Goal: Task Accomplishment & Management: Use online tool/utility

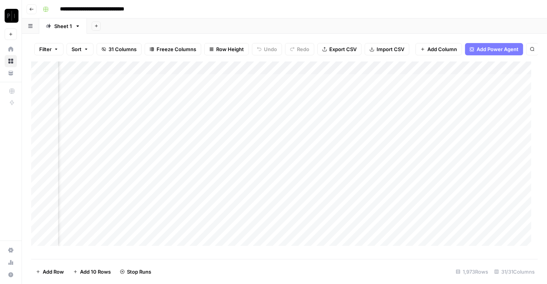
scroll to position [0, 844]
click at [303, 87] on div "Add Column" at bounding box center [284, 158] width 507 height 192
click at [275, 87] on div "Add Column" at bounding box center [284, 158] width 507 height 192
click at [276, 100] on div "Add Column" at bounding box center [284, 158] width 507 height 192
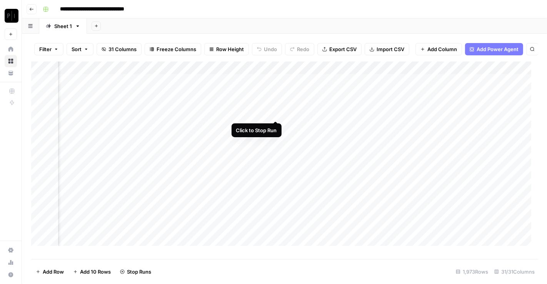
click at [276, 115] on div "Add Column" at bounding box center [284, 158] width 507 height 192
click at [275, 126] on div "Add Column" at bounding box center [284, 158] width 507 height 192
click at [277, 140] on div "Add Column" at bounding box center [284, 158] width 507 height 192
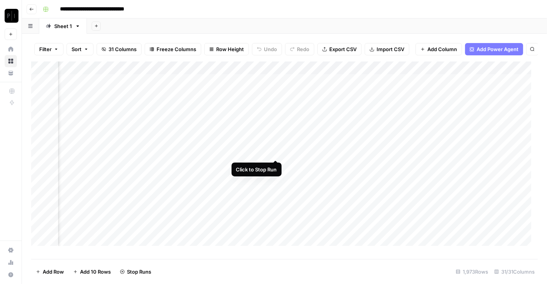
click at [276, 152] on div "Add Column" at bounding box center [284, 158] width 507 height 192
click at [276, 163] on div "Add Column" at bounding box center [284, 158] width 507 height 192
click at [277, 179] on div "Add Column" at bounding box center [284, 158] width 507 height 192
click at [275, 192] on div "Add Column" at bounding box center [284, 158] width 507 height 192
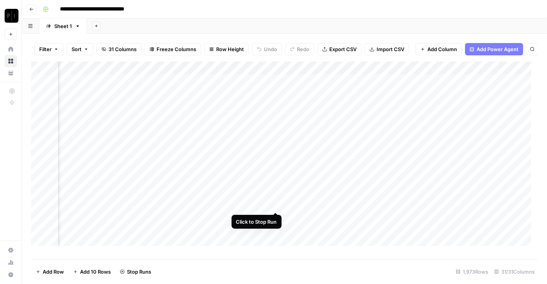
click at [277, 202] on div "Add Column" at bounding box center [284, 158] width 507 height 192
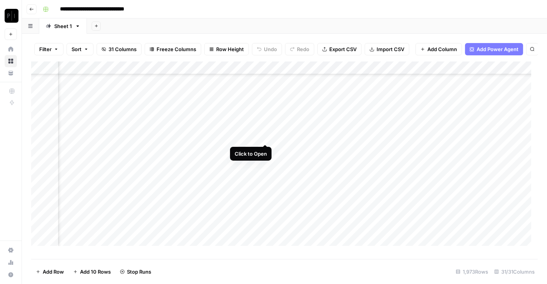
click at [266, 136] on div "Add Column" at bounding box center [284, 158] width 507 height 192
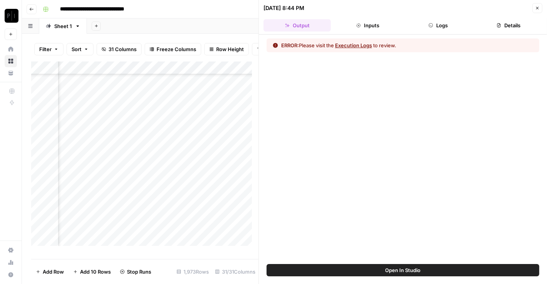
click at [430, 24] on icon "button" at bounding box center [431, 25] width 5 height 5
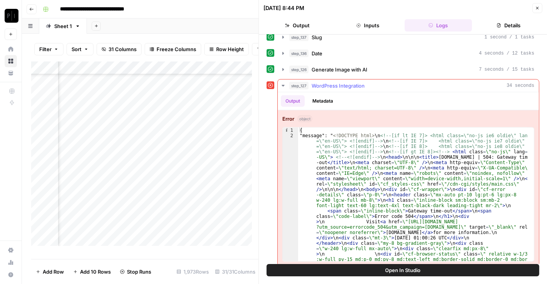
click at [329, 82] on span "WordPress Integration" at bounding box center [338, 86] width 53 height 8
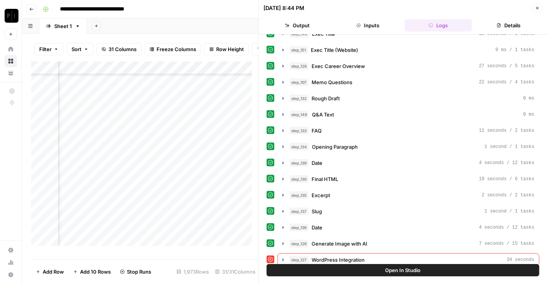
scroll to position [912, 993]
click at [539, 11] on button "Close" at bounding box center [538, 8] width 10 height 10
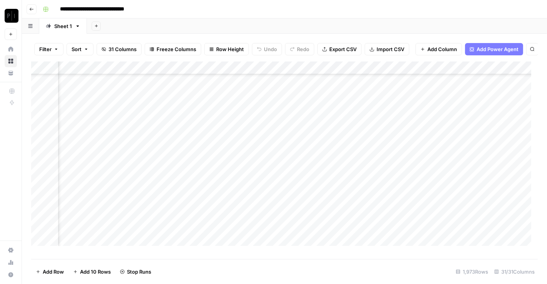
scroll to position [592, 913]
click at [221, 150] on div "Add Column" at bounding box center [284, 158] width 507 height 192
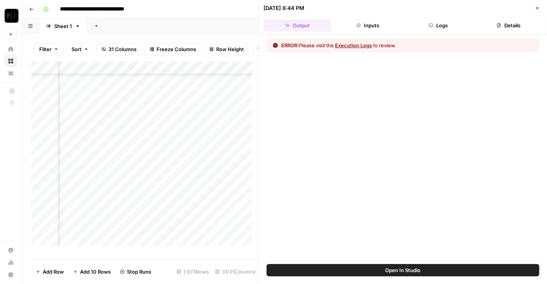
click at [435, 24] on button "Logs" at bounding box center [438, 25] width 67 height 12
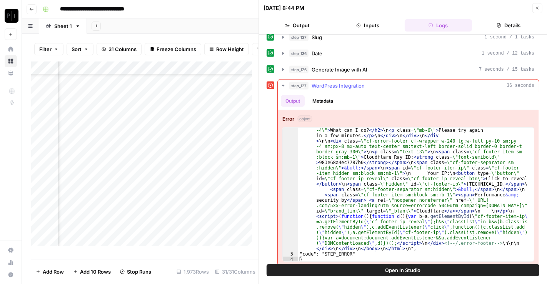
scroll to position [345, 0]
type textarea "**********"
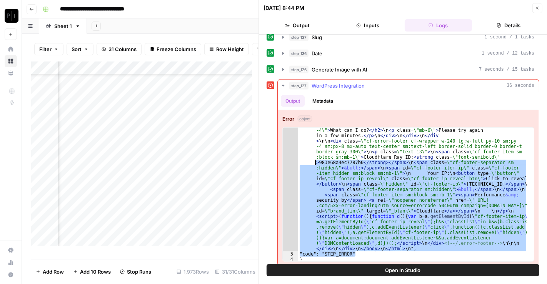
scroll to position [0, 0]
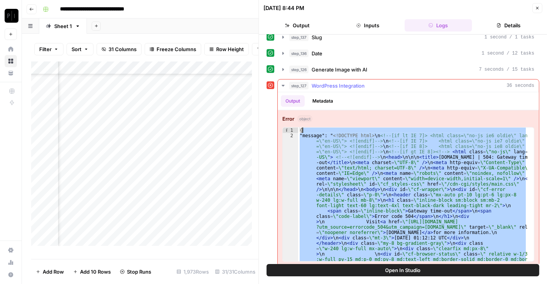
drag, startPoint x: 356, startPoint y: 249, endPoint x: 302, endPoint y: 122, distance: 138.8
click at [232, 75] on div "Add Column" at bounding box center [144, 158] width 227 height 192
click at [233, 74] on div "Add Column" at bounding box center [144, 158] width 227 height 192
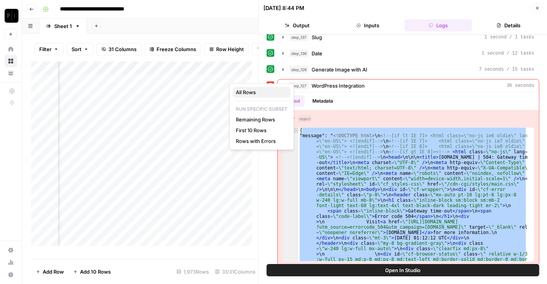
click at [249, 91] on span "All Rows" at bounding box center [260, 93] width 48 height 8
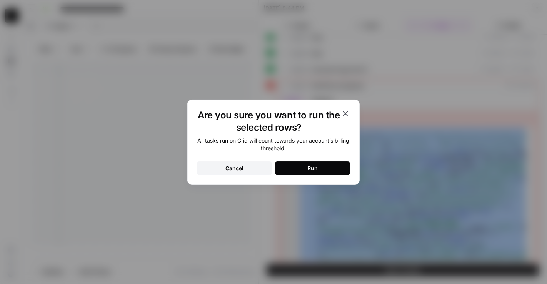
click at [320, 167] on button "Run" at bounding box center [312, 169] width 75 height 14
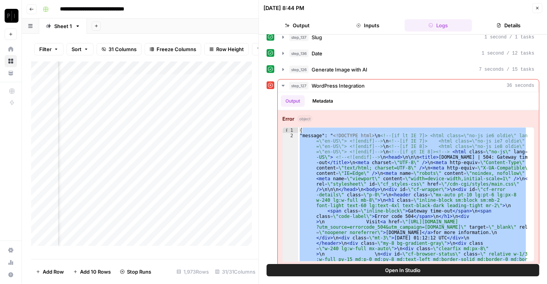
click at [234, 75] on div "Add Column" at bounding box center [144, 158] width 227 height 192
click at [538, 10] on icon "button" at bounding box center [537, 8] width 5 height 5
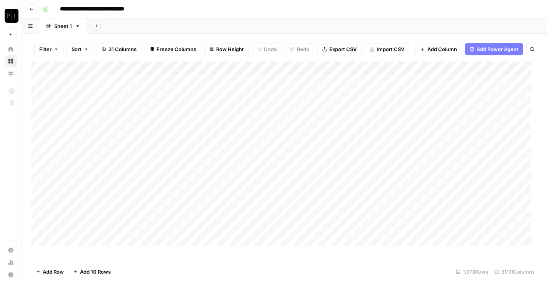
click at [57, 47] on button "Filter" at bounding box center [48, 49] width 29 height 12
click at [82, 87] on button "Add Filter" at bounding box center [187, 87] width 287 height 10
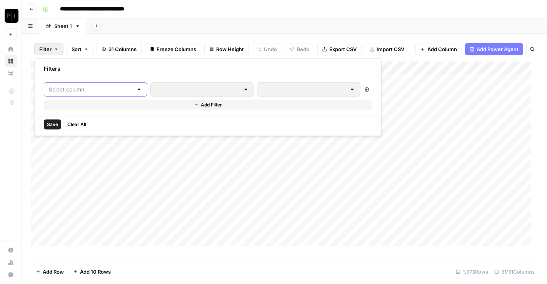
click at [74, 92] on input "text" at bounding box center [91, 90] width 84 height 8
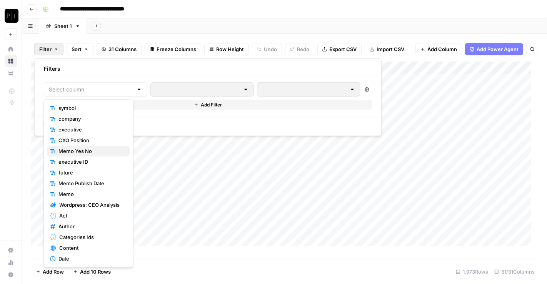
click at [77, 150] on span "Memo Yes No" at bounding box center [90, 152] width 65 height 8
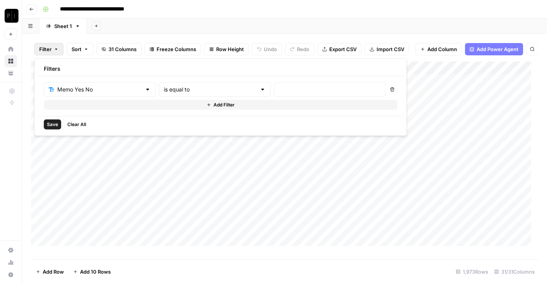
click at [274, 94] on div at bounding box center [330, 89] width 112 height 15
click at [73, 88] on input "text" at bounding box center [99, 90] width 84 height 8
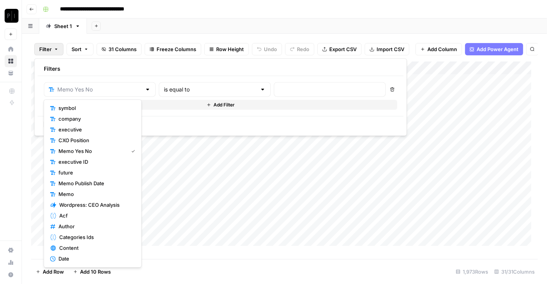
click at [393, 23] on div "Add Sheet" at bounding box center [317, 25] width 460 height 15
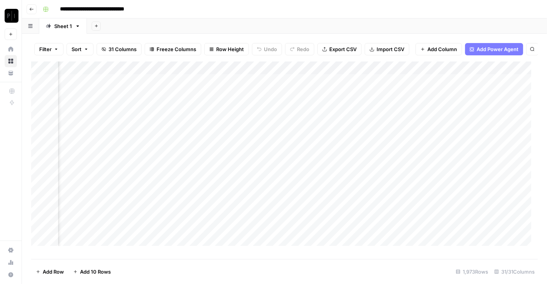
scroll to position [0, 744]
click at [45, 48] on span "Filter" at bounding box center [45, 49] width 12 height 8
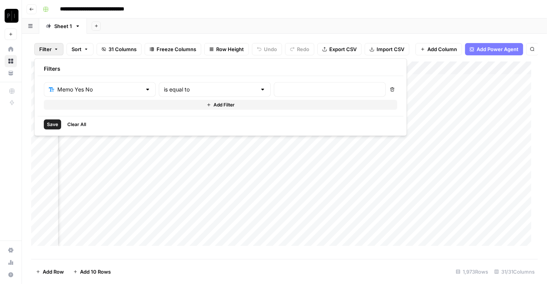
click at [76, 84] on div "Memo Yes No" at bounding box center [100, 89] width 112 height 15
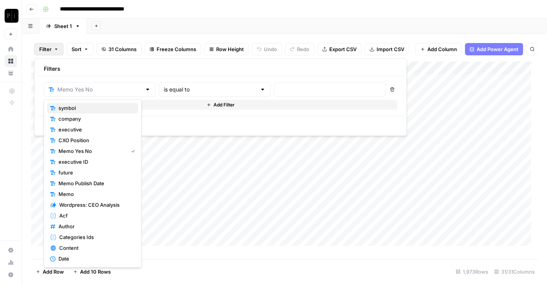
click at [86, 107] on span "symbol" at bounding box center [95, 109] width 74 height 8
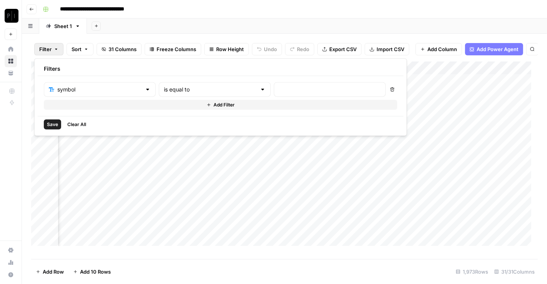
click at [220, 94] on div "is equal to" at bounding box center [215, 89] width 112 height 15
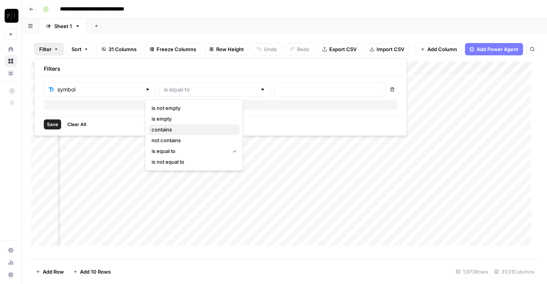
click at [189, 130] on span "contains" at bounding box center [193, 130] width 82 height 8
type input "contains"
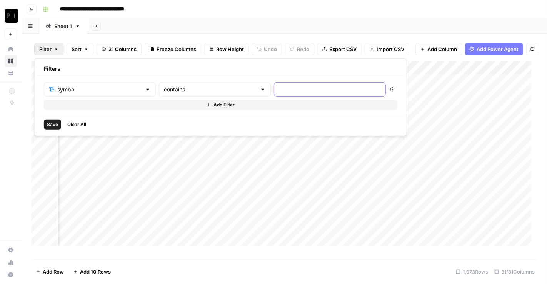
click at [291, 89] on input "text" at bounding box center [330, 90] width 102 height 8
type input "aa"
click at [53, 126] on span "Save" at bounding box center [52, 124] width 11 height 7
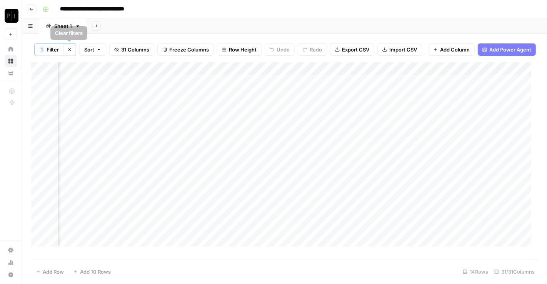
click at [56, 52] on span "Filter" at bounding box center [53, 50] width 12 height 8
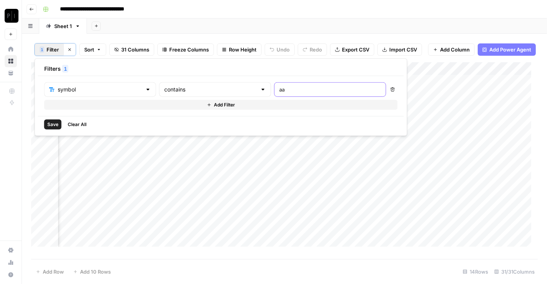
click at [284, 90] on input "aa" at bounding box center [330, 90] width 102 height 8
type input "ab"
click at [55, 124] on span "Save" at bounding box center [52, 124] width 11 height 7
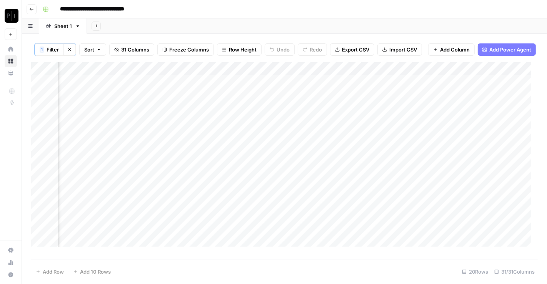
click at [50, 50] on span "Filter" at bounding box center [53, 50] width 12 height 8
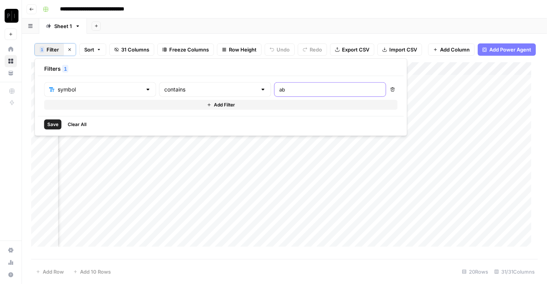
click at [279, 92] on input "ab" at bounding box center [330, 90] width 102 height 8
type input "a"
click at [206, 81] on div "symbol contains Delete Add Filter" at bounding box center [221, 96] width 366 height 40
click at [198, 88] on input "text" at bounding box center [210, 90] width 93 height 8
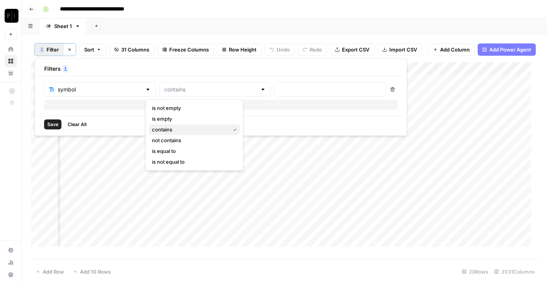
click at [197, 129] on span "contains" at bounding box center [189, 130] width 75 height 8
type input "contains"
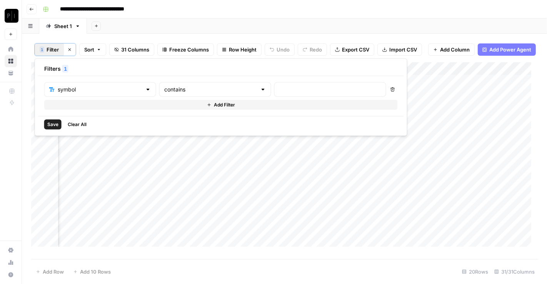
click at [284, 96] on div at bounding box center [330, 89] width 112 height 15
type input "a"
click at [56, 124] on span "Save" at bounding box center [52, 124] width 11 height 7
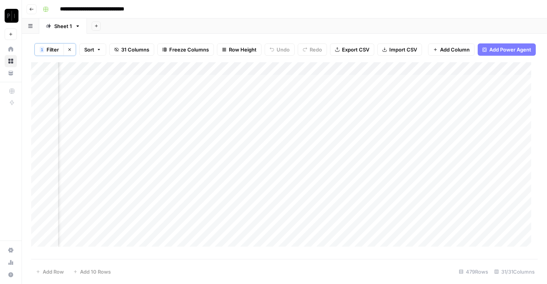
click at [70, 52] on button "Clear filters" at bounding box center [70, 49] width 12 height 12
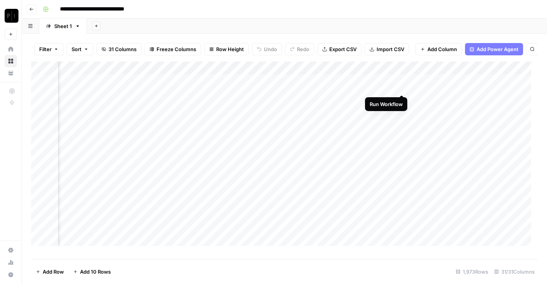
click at [403, 86] on div "Add Column" at bounding box center [284, 158] width 507 height 192
click at [401, 99] on div "Add Column" at bounding box center [284, 158] width 507 height 192
click at [402, 115] on div "Add Column" at bounding box center [284, 158] width 507 height 192
click at [403, 100] on div "Add Column" at bounding box center [284, 158] width 507 height 192
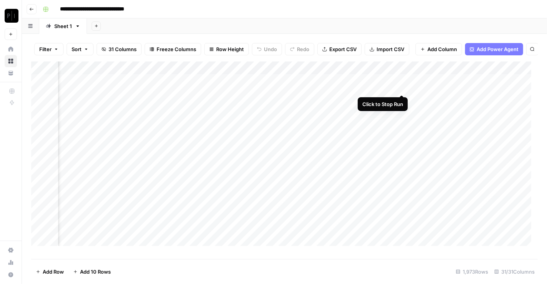
click at [402, 88] on div "Add Column" at bounding box center [284, 158] width 507 height 192
click at [42, 51] on span "Filter" at bounding box center [45, 49] width 12 height 8
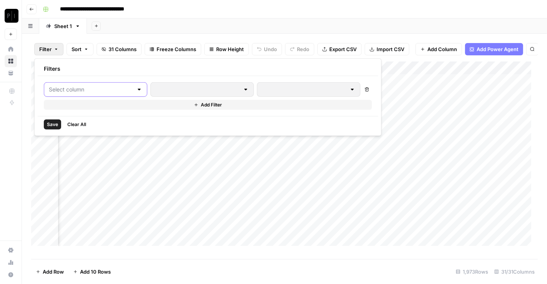
click at [71, 89] on input "text" at bounding box center [91, 90] width 84 height 8
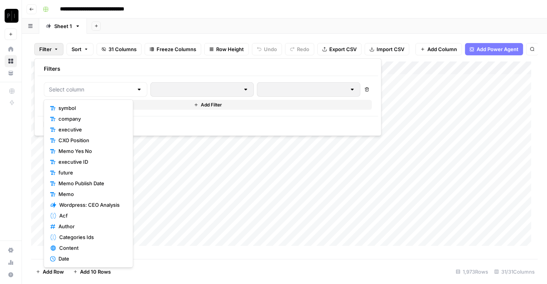
click at [80, 106] on span "symbol" at bounding box center [90, 109] width 65 height 8
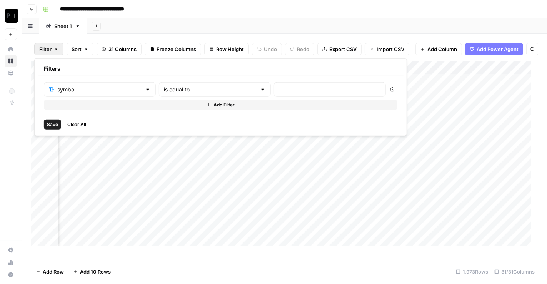
click at [274, 84] on div at bounding box center [330, 89] width 112 height 15
type input "r"
click at [52, 123] on span "Save" at bounding box center [52, 124] width 11 height 7
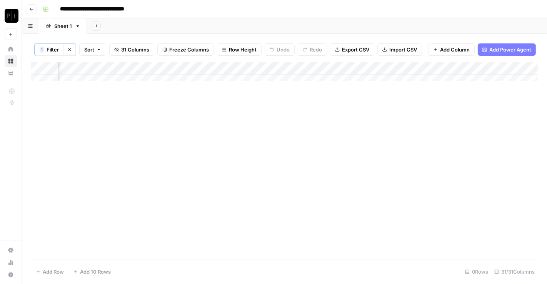
click at [58, 48] on span "Filter" at bounding box center [53, 50] width 12 height 8
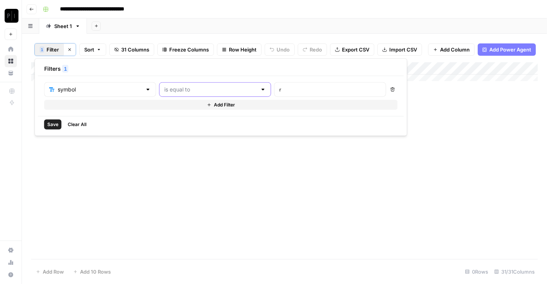
click at [217, 91] on input "text" at bounding box center [210, 90] width 93 height 8
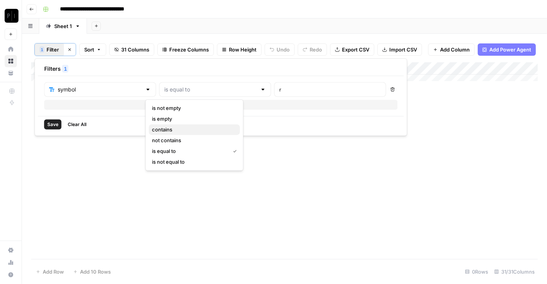
click at [179, 129] on span "contains" at bounding box center [193, 130] width 82 height 8
type input "contains"
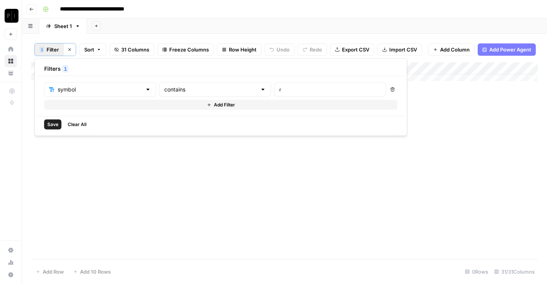
click at [53, 124] on span "Save" at bounding box center [52, 124] width 11 height 7
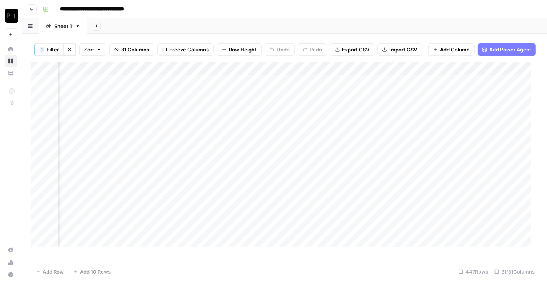
click at [47, 48] on span "Filter" at bounding box center [53, 50] width 12 height 8
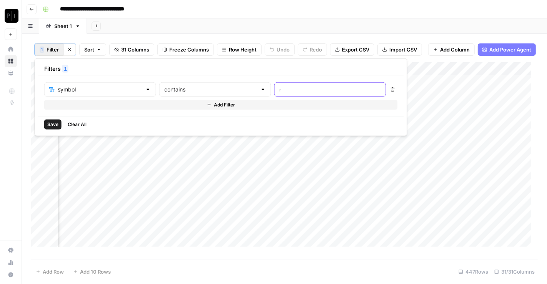
click at [279, 88] on input "r" at bounding box center [330, 90] width 102 height 8
type input "w"
click at [52, 124] on span "Save" at bounding box center [52, 124] width 11 height 7
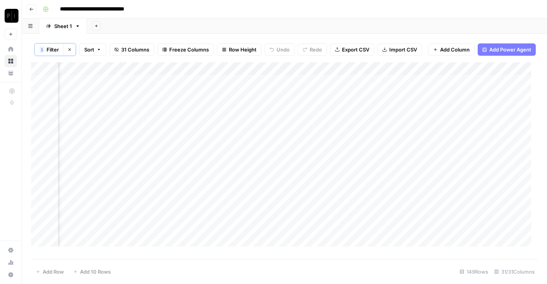
click at [48, 43] on button "1 Filter" at bounding box center [49, 49] width 29 height 12
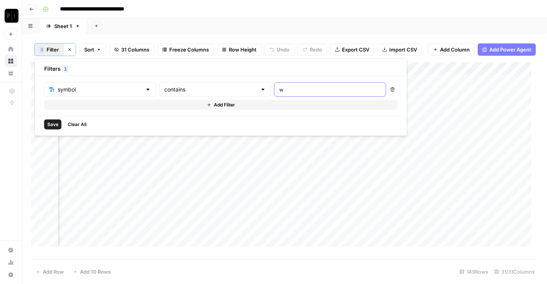
click at [279, 92] on input "w" at bounding box center [330, 90] width 102 height 8
type input "ab"
click at [308, 91] on input "ab" at bounding box center [330, 90] width 102 height 8
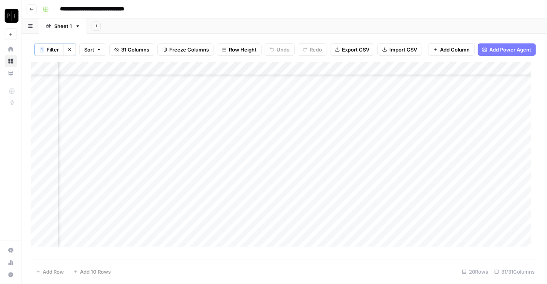
click at [400, 21] on div "Add Sheet" at bounding box center [317, 25] width 460 height 15
click at [444, 88] on div "Add Column" at bounding box center [284, 157] width 507 height 191
click at [443, 101] on div "Add Column" at bounding box center [284, 157] width 507 height 191
click at [444, 110] on div "Add Column" at bounding box center [284, 157] width 507 height 191
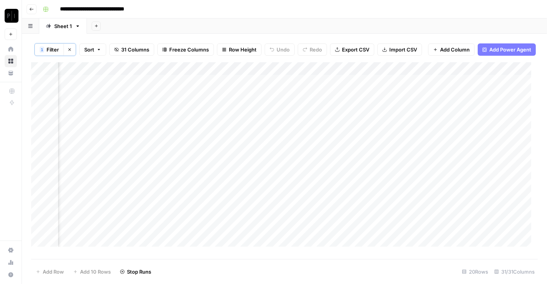
click at [443, 126] on div "Add Column" at bounding box center [284, 157] width 507 height 191
click at [444, 137] on div "Add Column" at bounding box center [284, 157] width 507 height 191
click at [444, 149] on div "Add Column" at bounding box center [284, 157] width 507 height 191
click at [443, 164] on div "Add Column" at bounding box center [284, 157] width 507 height 191
click at [443, 179] on div "Add Column" at bounding box center [284, 157] width 507 height 191
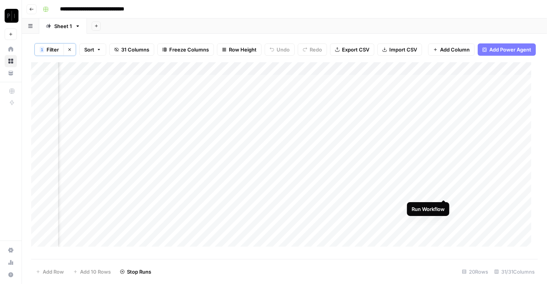
click at [443, 191] on div "Add Column" at bounding box center [284, 157] width 507 height 191
click at [445, 207] on div "Add Column" at bounding box center [284, 157] width 507 height 191
click at [445, 169] on div "Add Column" at bounding box center [284, 157] width 507 height 191
click at [443, 179] on div "Add Column" at bounding box center [284, 157] width 507 height 191
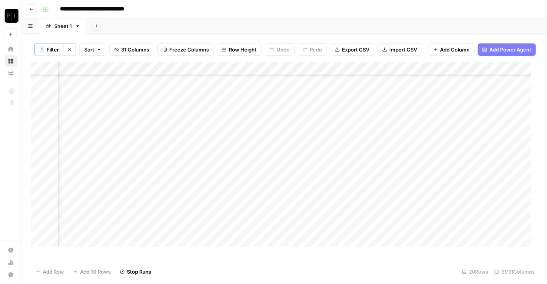
click at [443, 190] on div "Add Column" at bounding box center [284, 157] width 507 height 191
click at [445, 205] on div "Add Column" at bounding box center [284, 157] width 507 height 191
click at [443, 222] on div "Add Column" at bounding box center [284, 157] width 507 height 191
click at [444, 231] on div "Add Column" at bounding box center [284, 157] width 507 height 191
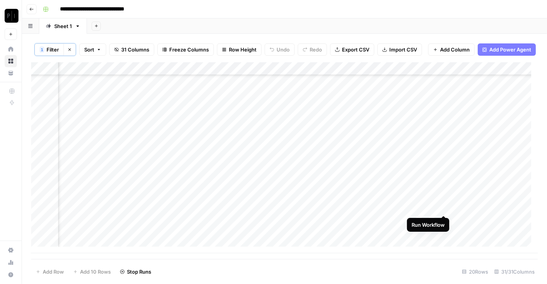
click at [446, 206] on div "Add Column" at bounding box center [284, 157] width 507 height 191
click at [443, 221] on div "Add Column" at bounding box center [284, 157] width 507 height 191
click at [446, 234] on div "Add Column" at bounding box center [284, 157] width 507 height 191
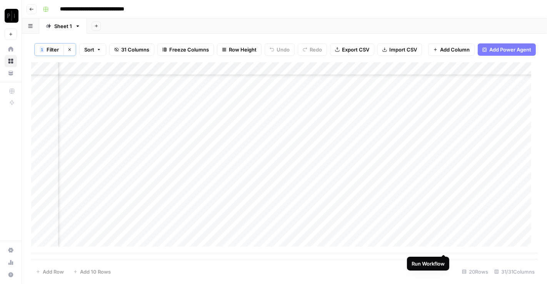
click at [443, 246] on div "Add Column" at bounding box center [284, 157] width 507 height 191
click at [73, 50] on button "Clear filters" at bounding box center [70, 49] width 12 height 12
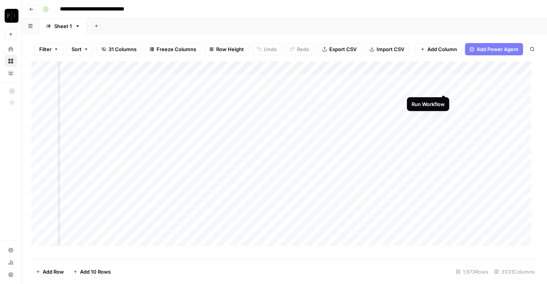
click at [444, 87] on div "Add Column" at bounding box center [284, 158] width 507 height 192
click at [442, 102] on div "Add Column" at bounding box center [284, 158] width 507 height 192
click at [443, 112] on div "Add Column" at bounding box center [284, 158] width 507 height 192
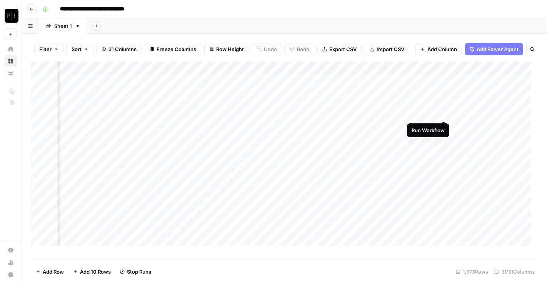
click at [443, 127] on div "Add Column" at bounding box center [284, 158] width 507 height 192
click at [445, 139] on div "Add Column" at bounding box center [284, 158] width 507 height 192
click at [444, 154] on div "Add Column" at bounding box center [284, 158] width 507 height 192
click at [442, 163] on div "Add Column" at bounding box center [284, 158] width 507 height 192
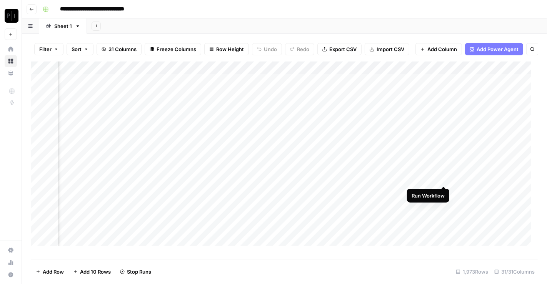
click at [445, 180] on div "Add Column" at bounding box center [284, 158] width 507 height 192
click at [444, 192] on div "Add Column" at bounding box center [284, 158] width 507 height 192
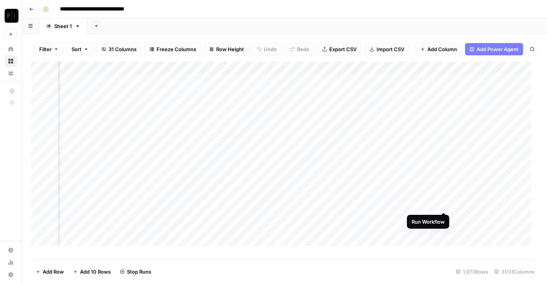
click at [443, 205] on div "Add Column" at bounding box center [284, 158] width 507 height 192
click at [446, 74] on div "Add Column" at bounding box center [284, 158] width 507 height 192
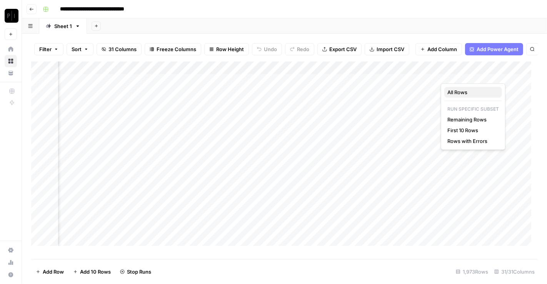
click at [460, 97] on button "All Rows" at bounding box center [474, 92] width 58 height 11
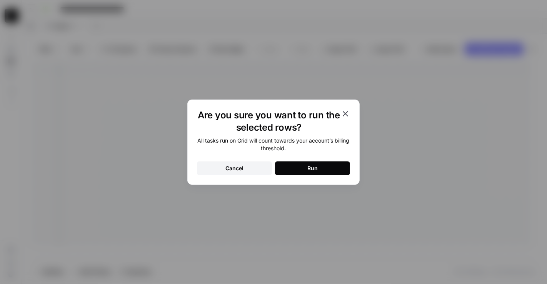
click at [325, 171] on button "Run" at bounding box center [312, 169] width 75 height 14
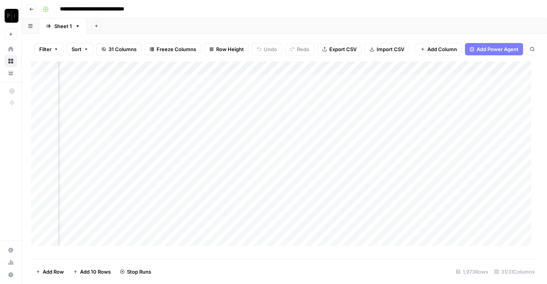
click at [444, 75] on div "Add Column" at bounding box center [284, 158] width 507 height 192
click at [444, 87] on div "Add Column" at bounding box center [284, 158] width 507 height 192
click at [444, 98] on div "Add Column" at bounding box center [284, 158] width 507 height 192
click at [445, 116] on div "Add Column" at bounding box center [284, 158] width 507 height 192
click at [443, 97] on div "Add Column" at bounding box center [284, 158] width 507 height 192
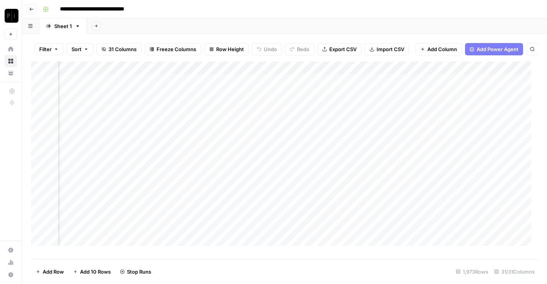
click at [444, 127] on div "Add Column" at bounding box center [284, 158] width 507 height 192
click at [444, 137] on div "Add Column" at bounding box center [284, 158] width 507 height 192
click at [443, 157] on div "Add Column" at bounding box center [284, 158] width 507 height 192
click at [445, 152] on div "Add Column" at bounding box center [284, 158] width 507 height 192
click at [443, 163] on div "Add Column" at bounding box center [284, 158] width 507 height 192
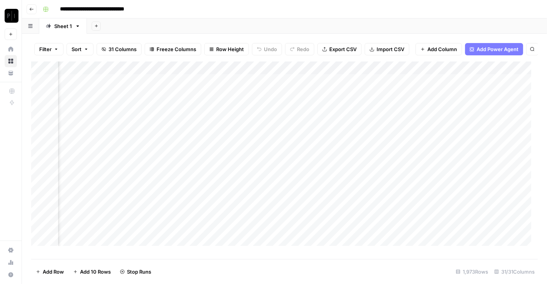
click at [445, 174] on div "Add Column" at bounding box center [284, 158] width 507 height 192
click at [446, 190] on div "Add Column" at bounding box center [284, 158] width 507 height 192
click at [444, 180] on div "Add Column" at bounding box center [284, 158] width 507 height 192
click at [444, 204] on div "Add Column" at bounding box center [284, 158] width 507 height 192
click at [444, 218] on div "Add Column" at bounding box center [284, 158] width 507 height 192
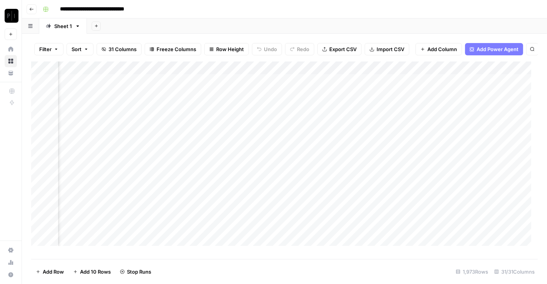
click at [444, 232] on div "Add Column" at bounding box center [284, 158] width 507 height 192
click at [444, 244] on div "Add Column" at bounding box center [284, 158] width 507 height 192
click at [444, 186] on div "Add Column" at bounding box center [284, 158] width 507 height 192
click at [443, 174] on div "Add Column" at bounding box center [284, 158] width 507 height 192
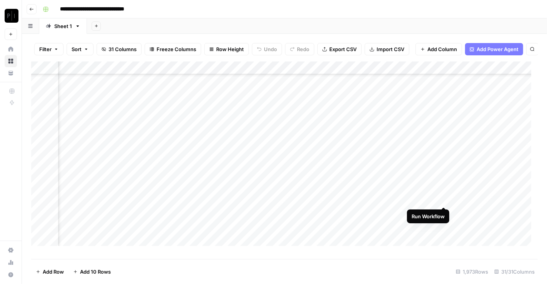
click at [444, 199] on div "Add Column" at bounding box center [284, 158] width 507 height 192
click at [443, 212] on div "Add Column" at bounding box center [284, 158] width 507 height 192
click at [445, 227] on div "Add Column" at bounding box center [284, 158] width 507 height 192
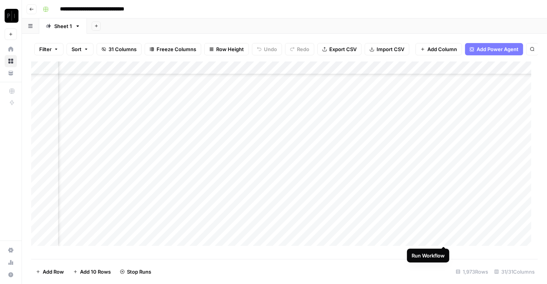
click at [444, 235] on div "Add Column" at bounding box center [284, 158] width 507 height 192
click at [443, 191] on div "Add Column" at bounding box center [284, 158] width 507 height 192
click at [444, 204] on div "Add Column" at bounding box center [284, 158] width 507 height 192
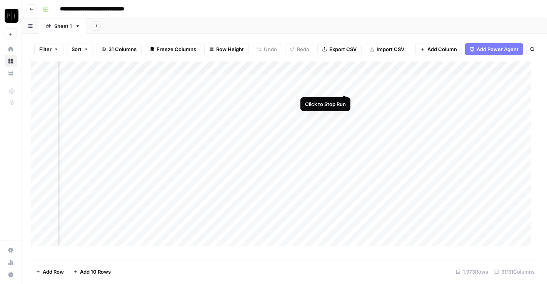
click at [345, 87] on div "Add Column" at bounding box center [284, 158] width 507 height 192
click at [344, 115] on div "Add Column" at bounding box center [284, 158] width 507 height 192
click at [345, 153] on div "Add Column" at bounding box center [284, 158] width 507 height 192
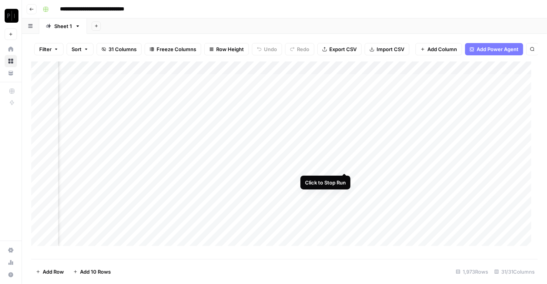
click at [345, 164] on div "Add Column" at bounding box center [284, 158] width 507 height 192
click at [346, 177] on div "Add Column" at bounding box center [284, 158] width 507 height 192
click at [346, 142] on div "Add Column" at bounding box center [284, 158] width 507 height 192
click at [347, 154] on div "Add Column" at bounding box center [284, 158] width 507 height 192
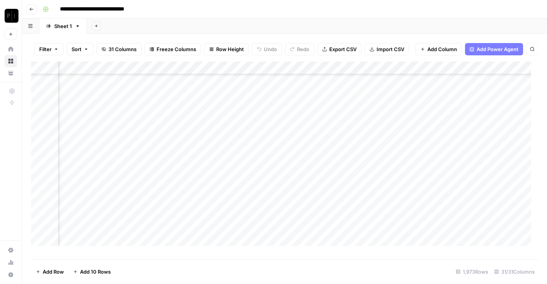
click at [345, 166] on div "Add Column" at bounding box center [284, 158] width 507 height 192
click at [344, 149] on div "Add Column" at bounding box center [284, 158] width 507 height 192
click at [344, 160] on div "Add Column" at bounding box center [284, 158] width 507 height 192
click at [345, 175] on div "Add Column" at bounding box center [284, 158] width 507 height 192
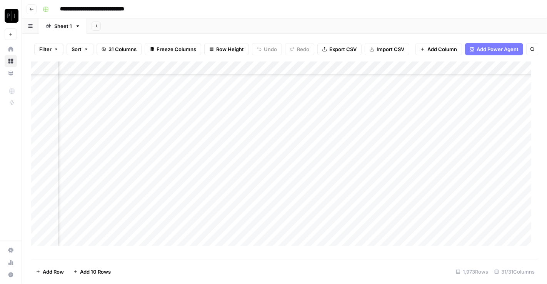
scroll to position [125, 801]
click at [345, 147] on div "Add Column" at bounding box center [284, 158] width 507 height 192
click at [345, 162] on div "Add Column" at bounding box center [284, 158] width 507 height 192
click at [345, 174] on div "Add Column" at bounding box center [284, 158] width 507 height 192
click at [346, 182] on div "Add Column" at bounding box center [284, 158] width 507 height 192
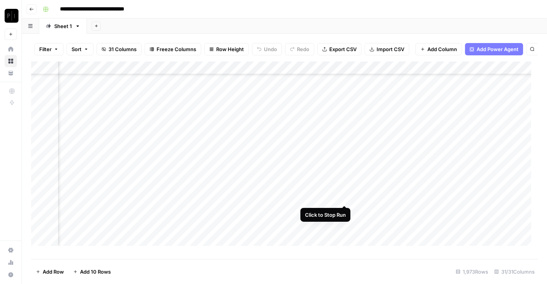
click at [346, 200] on div "Add Column" at bounding box center [284, 158] width 507 height 192
click at [345, 212] on div "Add Column" at bounding box center [284, 158] width 507 height 192
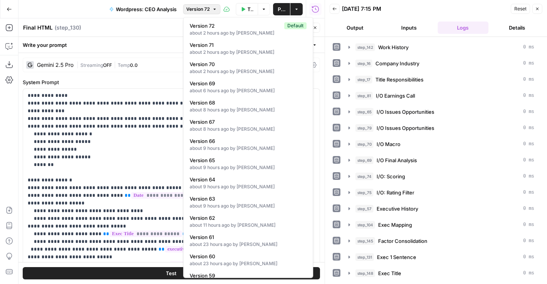
scroll to position [261, 0]
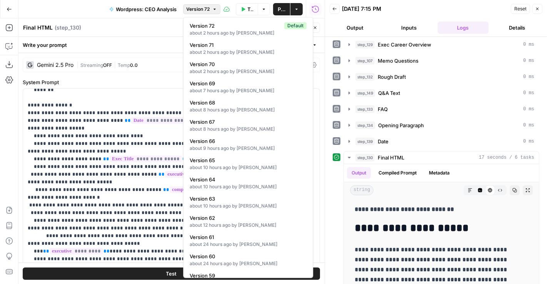
click at [281, 12] on span "Publish" at bounding box center [282, 9] width 8 height 8
